Goal: Task Accomplishment & Management: Manage account settings

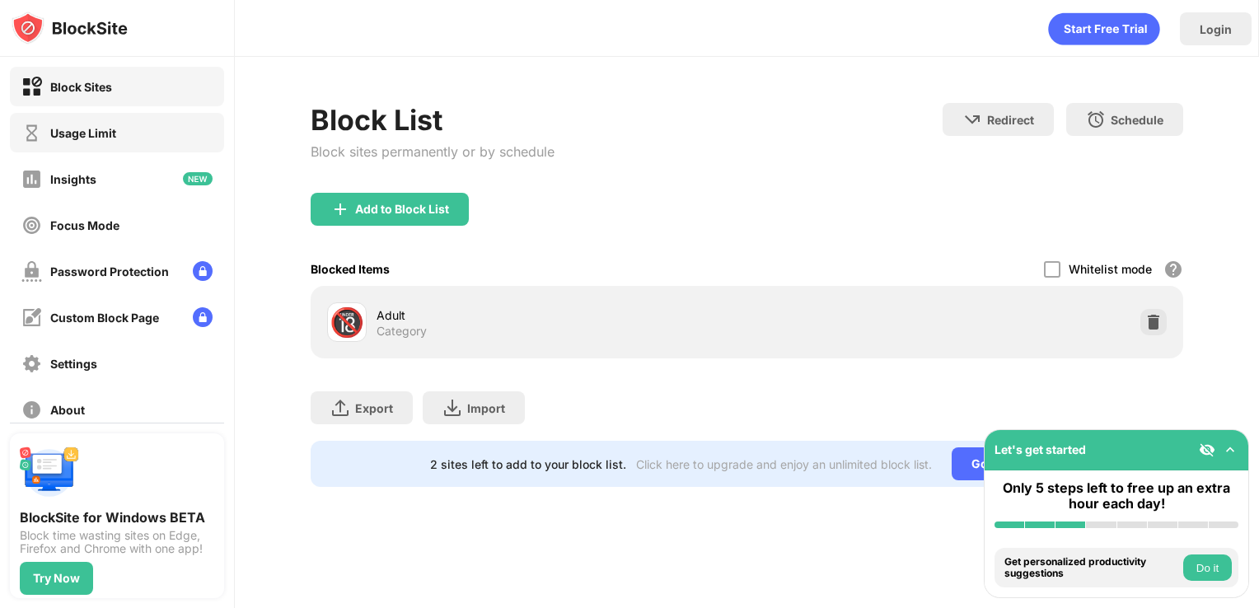
click at [155, 150] on div "Usage Limit" at bounding box center [117, 133] width 214 height 40
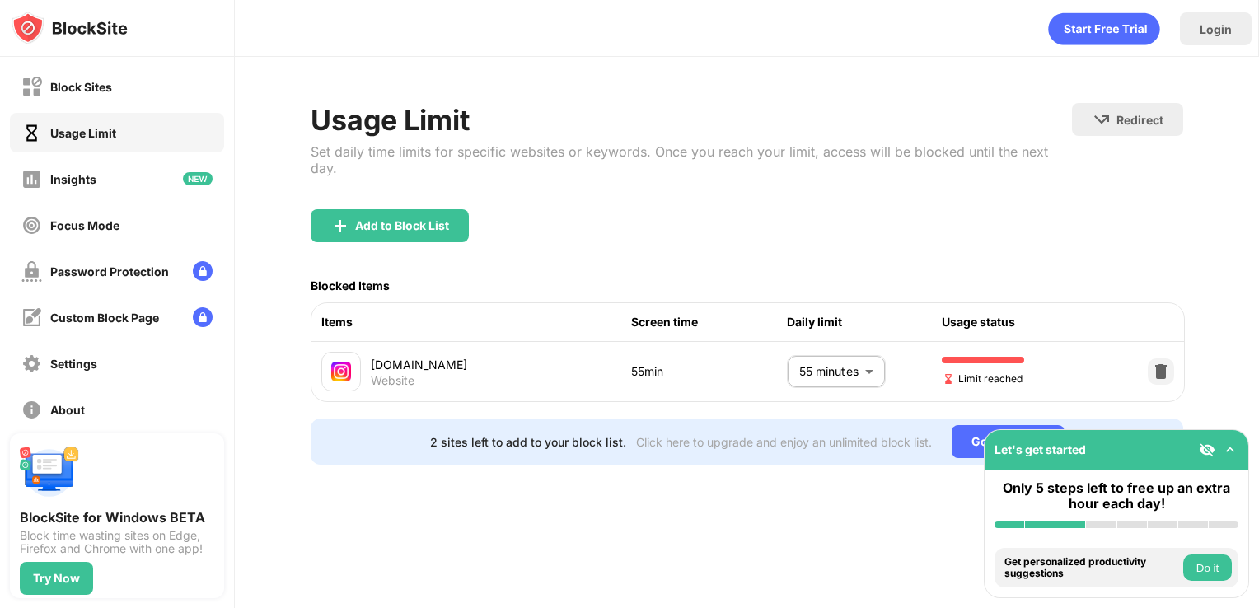
click at [844, 357] on body "Block Sites Usage Limit Insights Focus Mode Password Protection Custom Block Pa…" at bounding box center [629, 304] width 1259 height 608
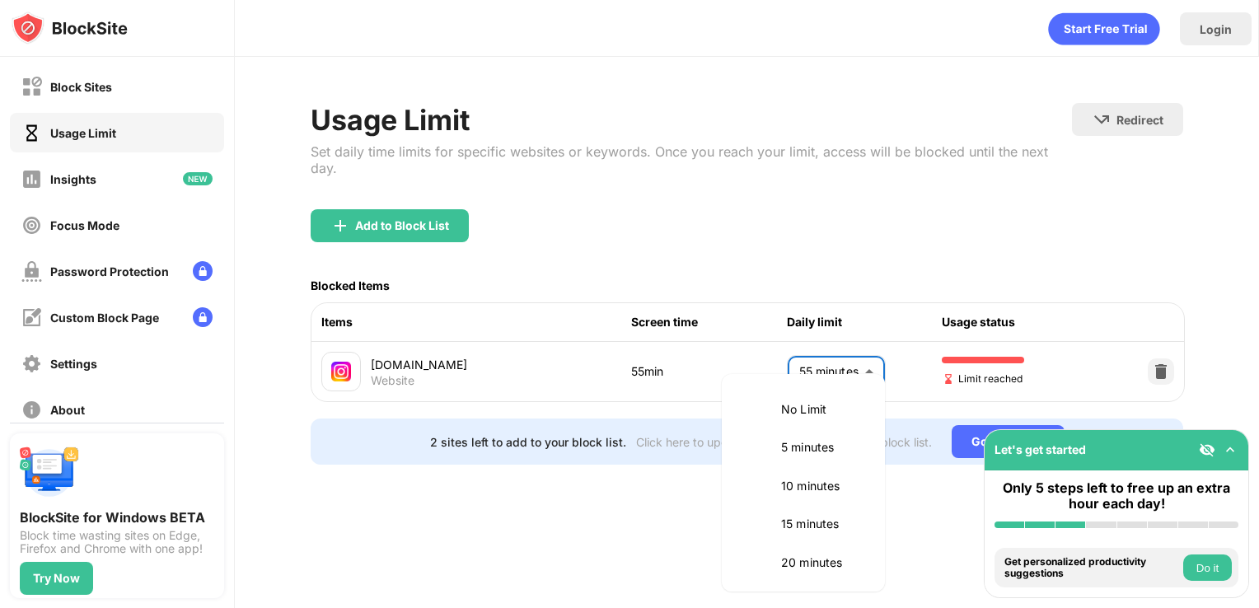
scroll to position [347, 0]
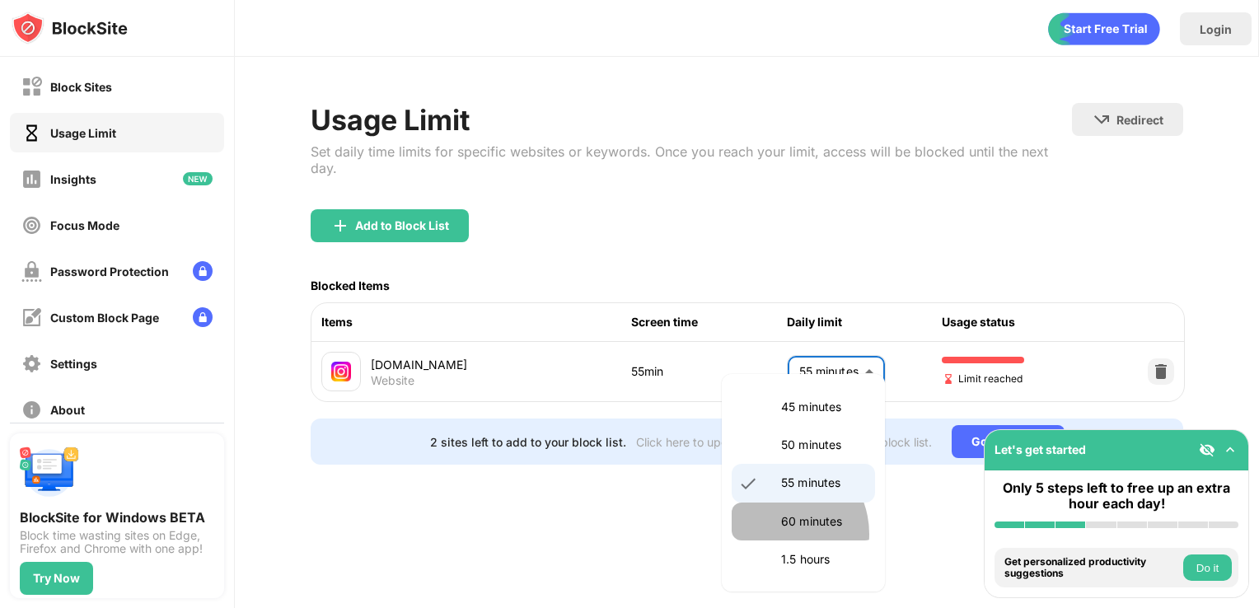
click at [776, 533] on li "60 minutes" at bounding box center [803, 522] width 143 height 38
type input "**"
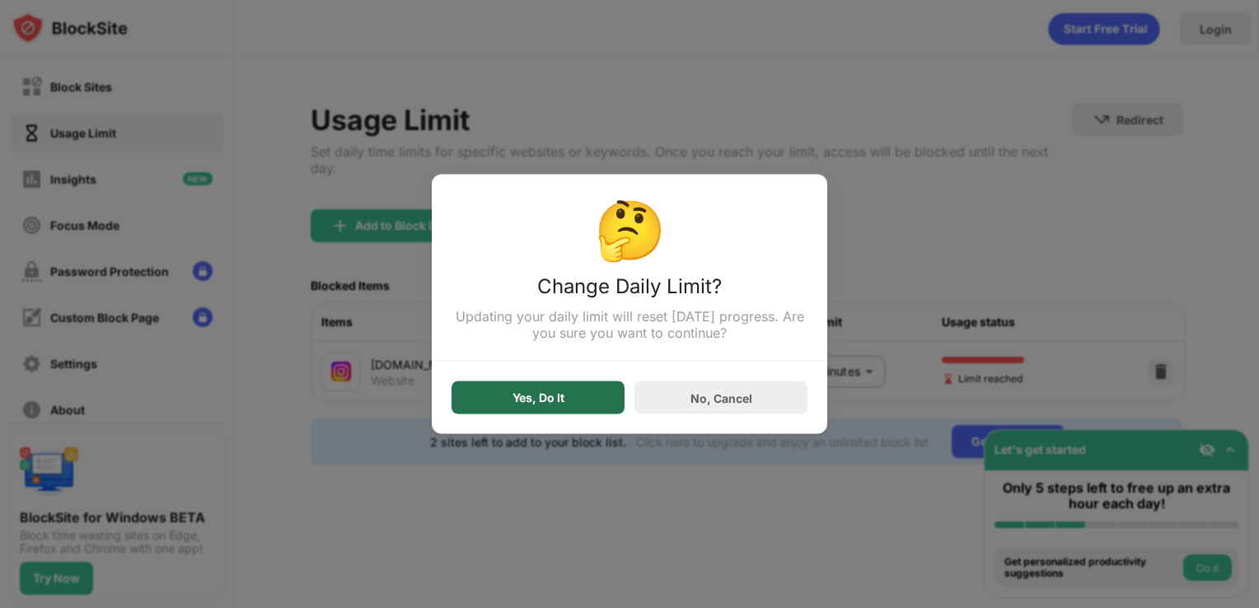
click at [567, 399] on div "Yes, Do It" at bounding box center [537, 397] width 173 height 33
